Goal: Check status: Check status

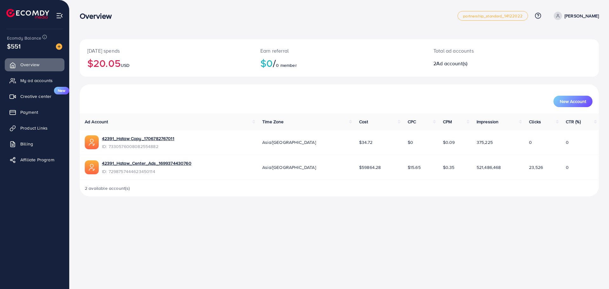
drag, startPoint x: 273, startPoint y: 143, endPoint x: 410, endPoint y: 143, distance: 137.7
click at [385, 143] on tr "42391_Hataw Copy_1706782767011 ID: 7330576008082554882 Asia/Baghdad $34.72 $0 $…" at bounding box center [339, 142] width 519 height 25
click at [385, 229] on div "Overview partnership_standard_14122022 Help Center Contact Support Plans and Pr…" at bounding box center [304, 144] width 609 height 289
click at [32, 112] on span "Payment" at bounding box center [31, 112] width 18 height 6
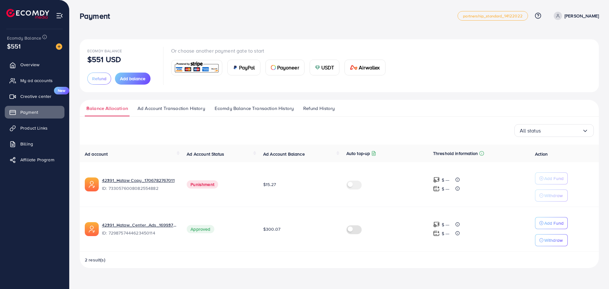
drag, startPoint x: 280, startPoint y: 230, endPoint x: 259, endPoint y: 230, distance: 21.0
click at [259, 229] on td "$300.07" at bounding box center [299, 229] width 83 height 45
click at [278, 229] on span "$300.07" at bounding box center [271, 229] width 17 height 6
